Goal: Information Seeking & Learning: Learn about a topic

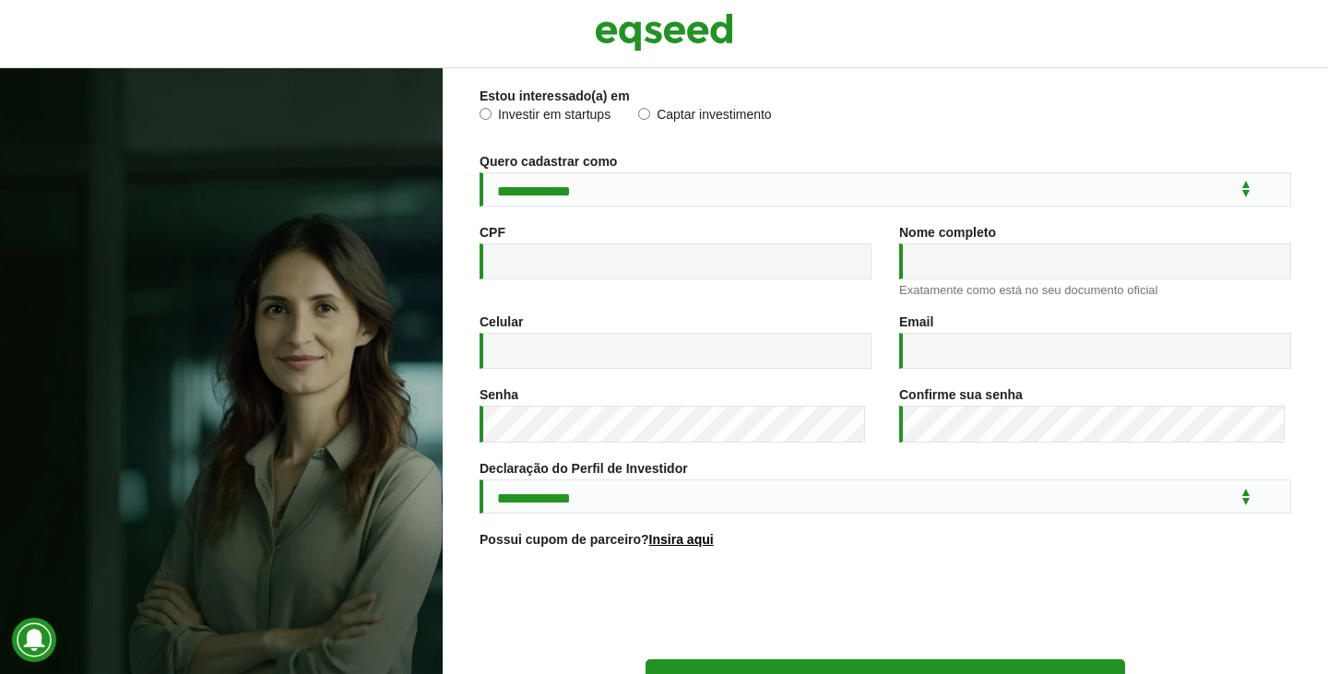
scroll to position [274, 0]
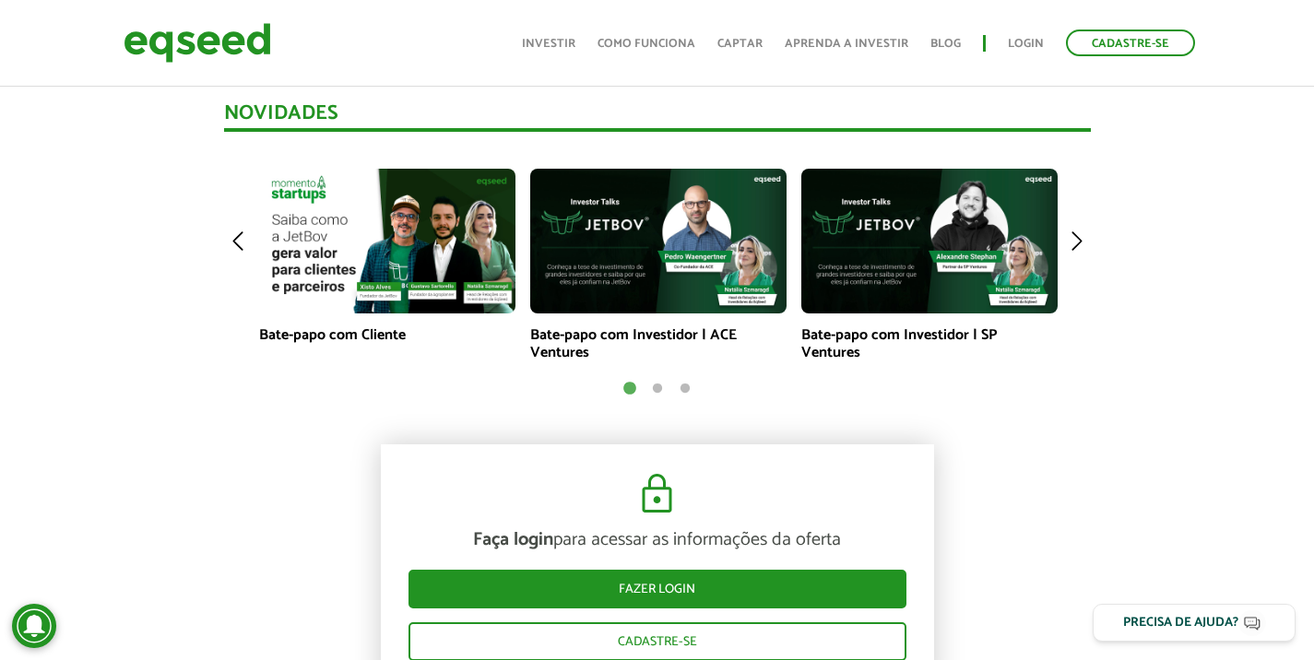
scroll to position [1291, 0]
click at [1077, 241] on img at bounding box center [1077, 241] width 28 height 145
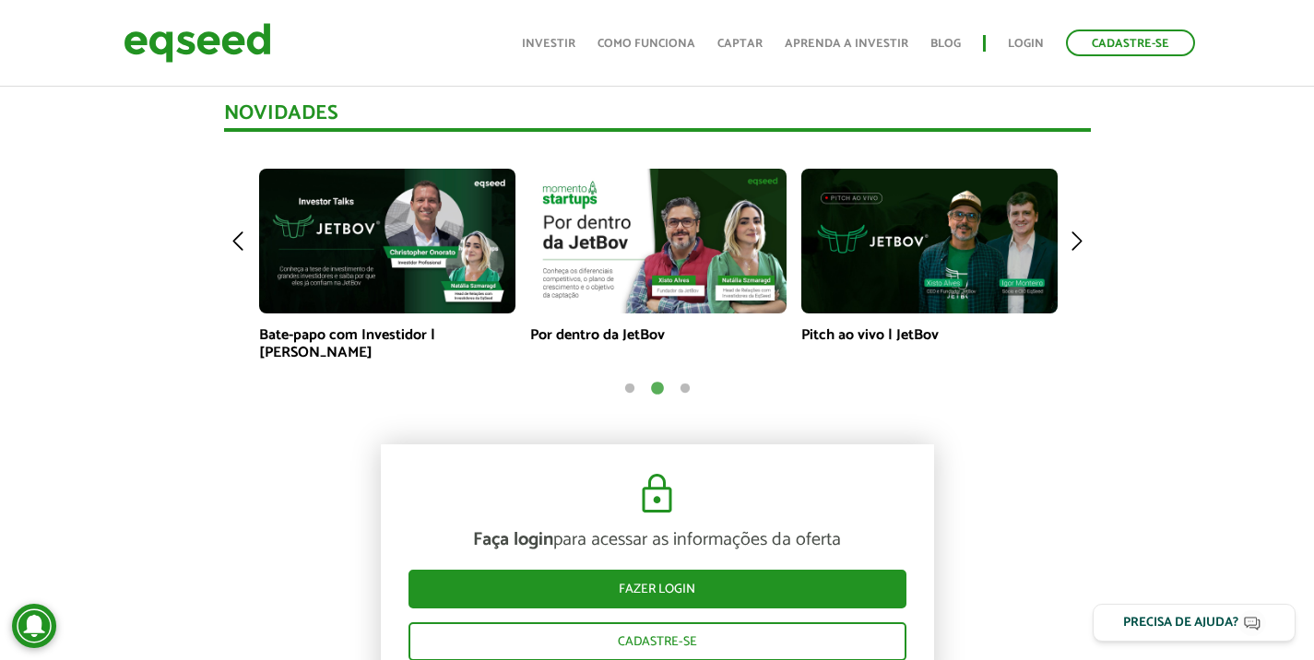
click at [628, 387] on button "1" at bounding box center [630, 389] width 18 height 18
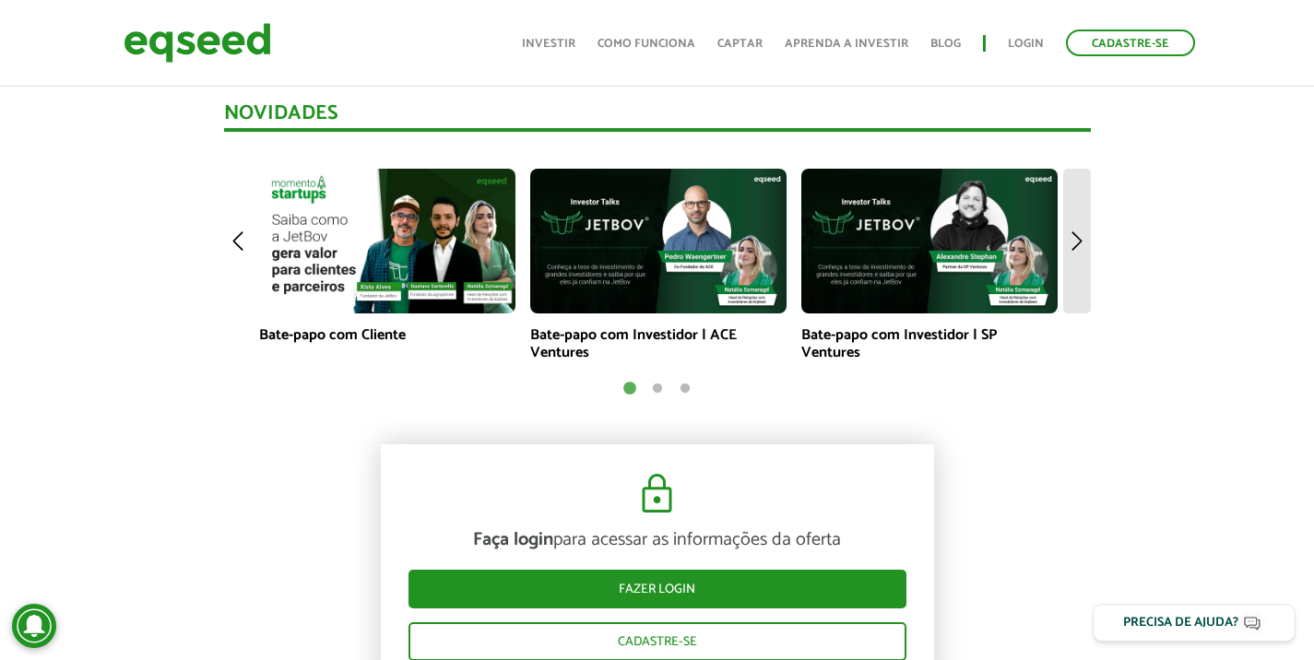
click at [1081, 242] on img at bounding box center [1077, 241] width 28 height 145
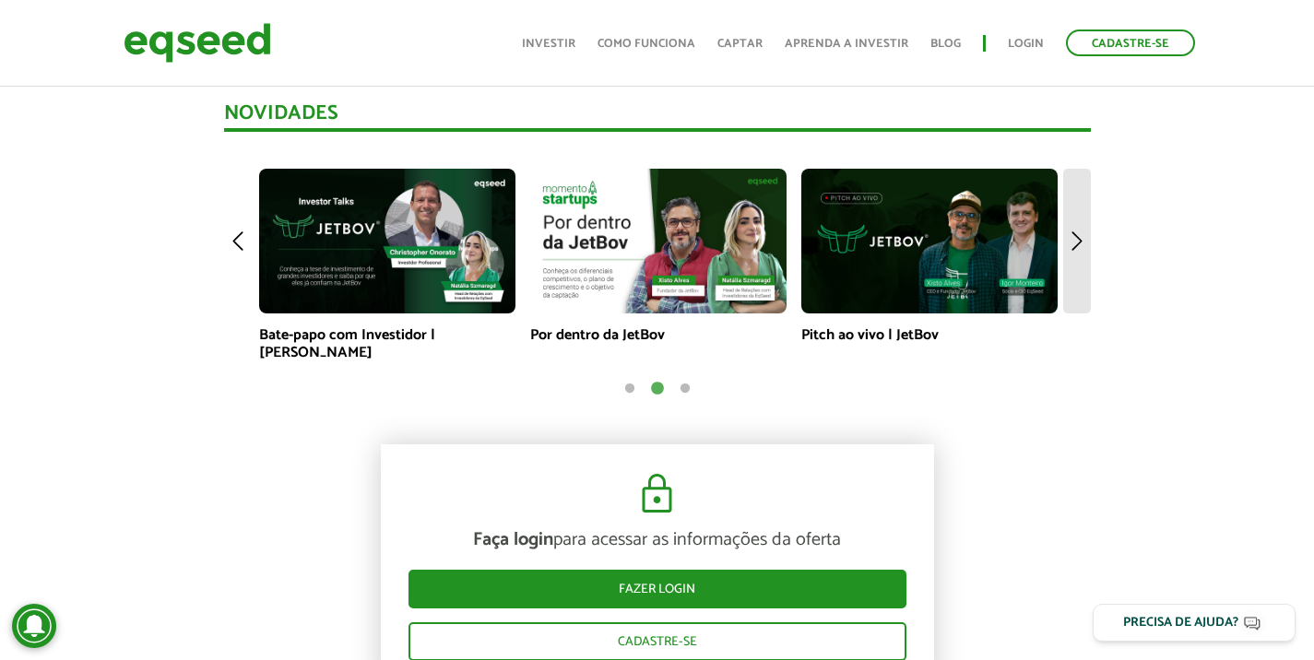
click at [1077, 242] on img at bounding box center [1077, 241] width 28 height 145
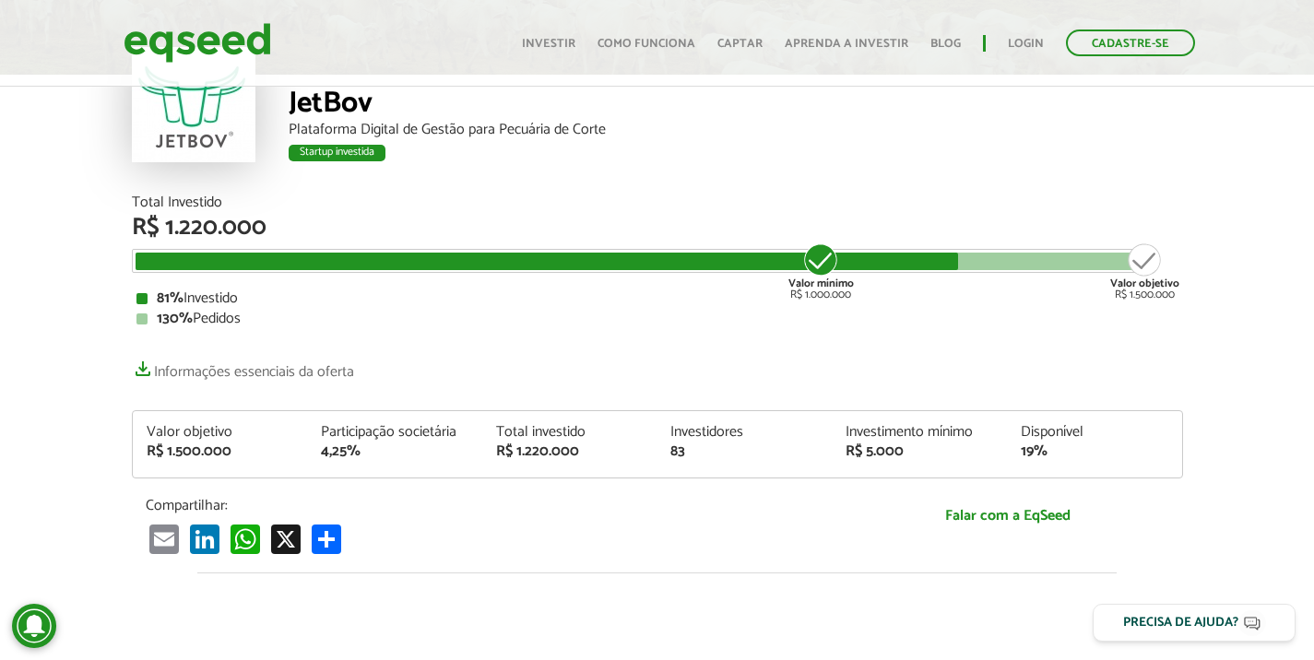
scroll to position [14, 0]
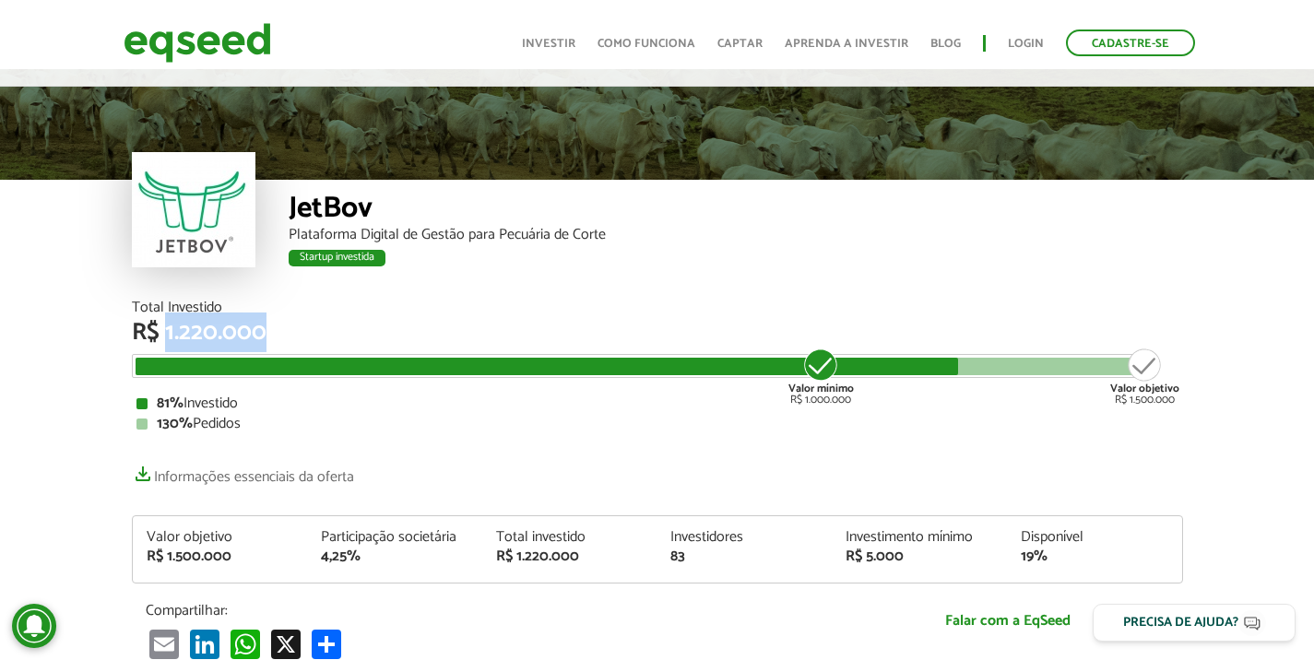
drag, startPoint x: 164, startPoint y: 332, endPoint x: 285, endPoint y: 333, distance: 120.8
click at [285, 333] on div "R$ 1.220.000" at bounding box center [657, 333] width 1051 height 24
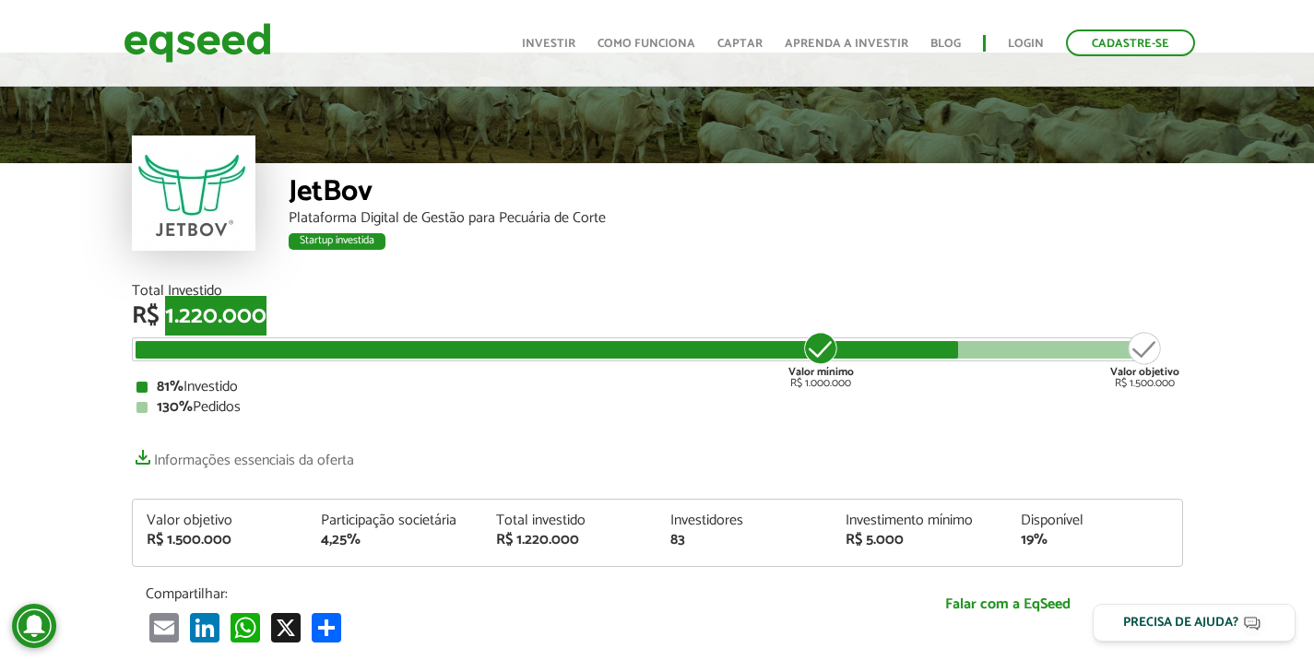
scroll to position [0, 0]
